Goal: Check status: Check status

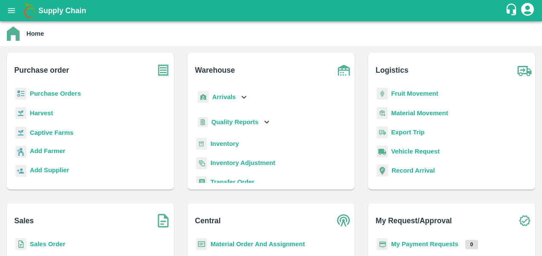
click at [42, 97] on b "Purchase Orders" at bounding box center [55, 93] width 51 height 7
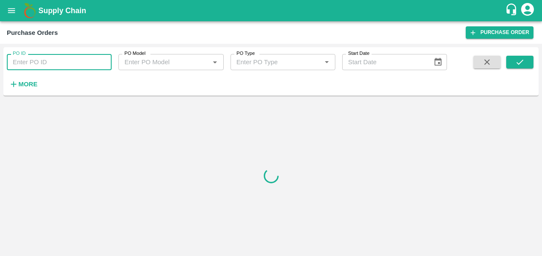
click at [33, 61] on input "PO ID" at bounding box center [59, 62] width 105 height 16
paste input "172324"
type input "172324"
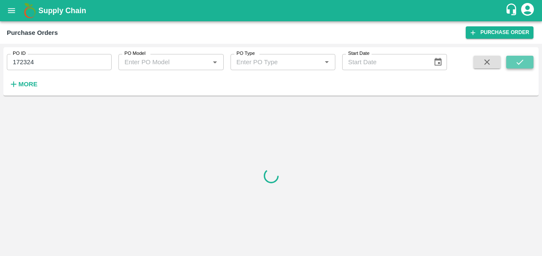
click at [516, 63] on icon "submit" at bounding box center [519, 61] width 9 height 9
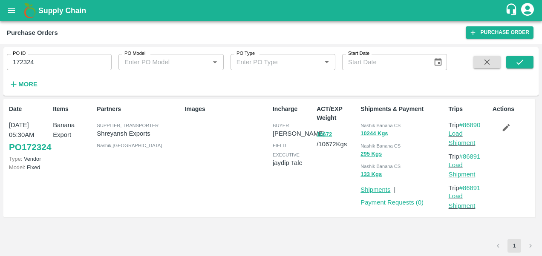
click at [380, 189] on link "Shipments" at bounding box center [375, 189] width 30 height 7
click at [378, 190] on link "Shipments" at bounding box center [375, 189] width 30 height 7
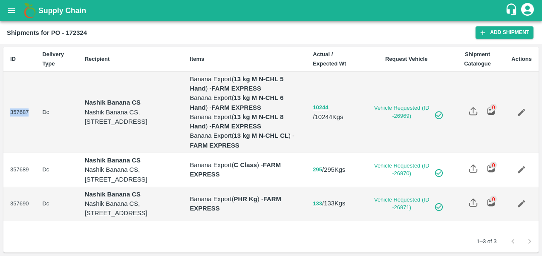
drag, startPoint x: 29, startPoint y: 124, endPoint x: 9, endPoint y: 123, distance: 20.5
click at [9, 123] on td "357687" at bounding box center [19, 112] width 32 height 81
copy td "357687"
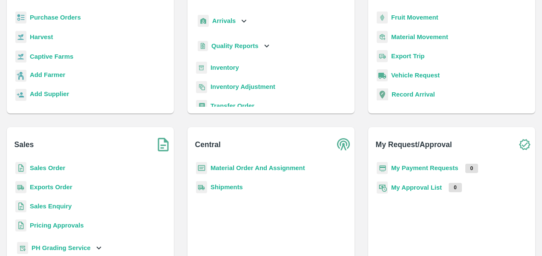
scroll to position [79, 0]
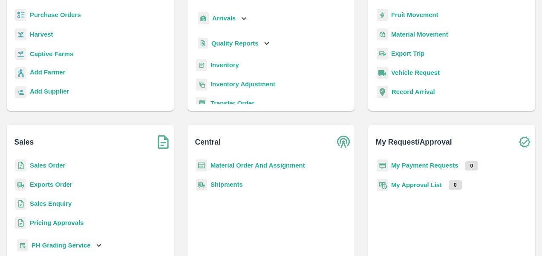
click at [223, 183] on b "Shipments" at bounding box center [226, 184] width 32 height 7
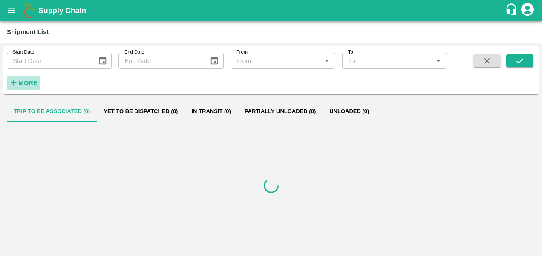
click at [30, 80] on strong "More" at bounding box center [27, 83] width 19 height 7
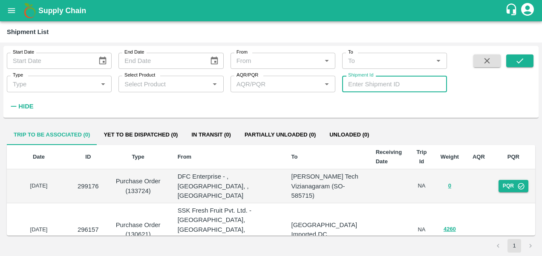
click at [394, 85] on input "Shipment Id" at bounding box center [394, 84] width 105 height 16
paste input "357687"
type input "357687"
click at [525, 60] on button "submit" at bounding box center [519, 60] width 27 height 13
